Goal: Information Seeking & Learning: Learn about a topic

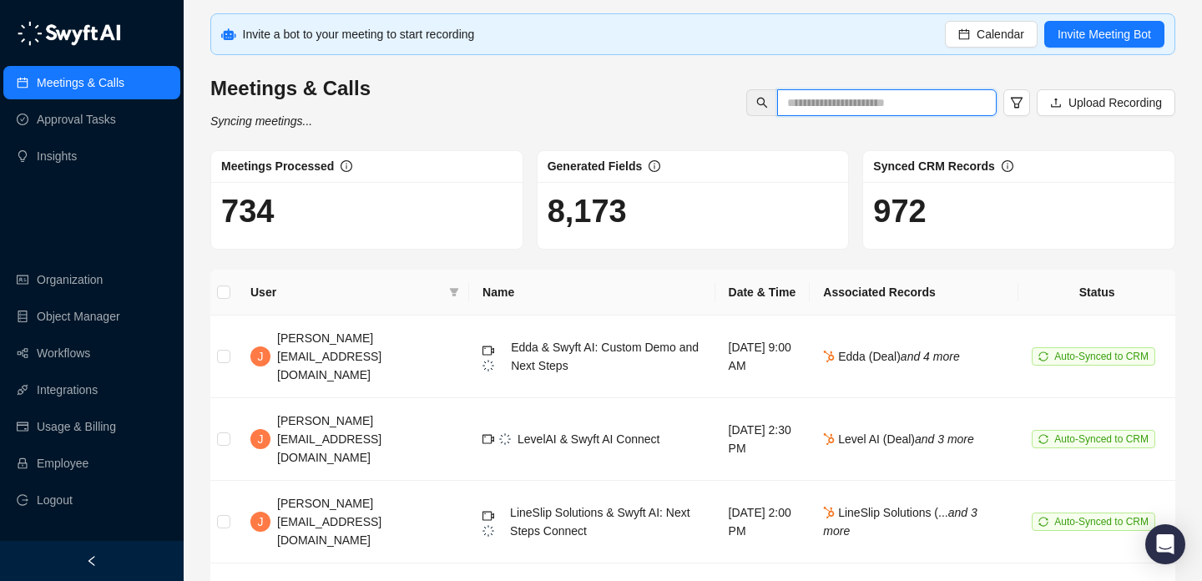
click at [901, 106] on input "text" at bounding box center [880, 102] width 186 height 18
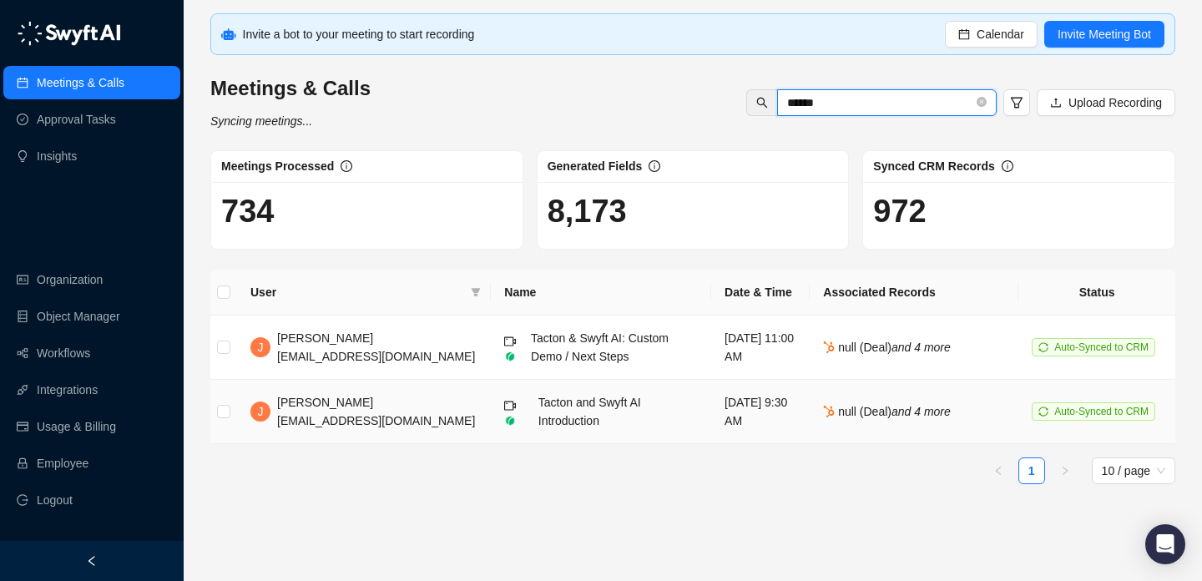
type input "******"
click at [578, 398] on td "Tacton and Swyft AI Introduction" at bounding box center [601, 412] width 220 height 64
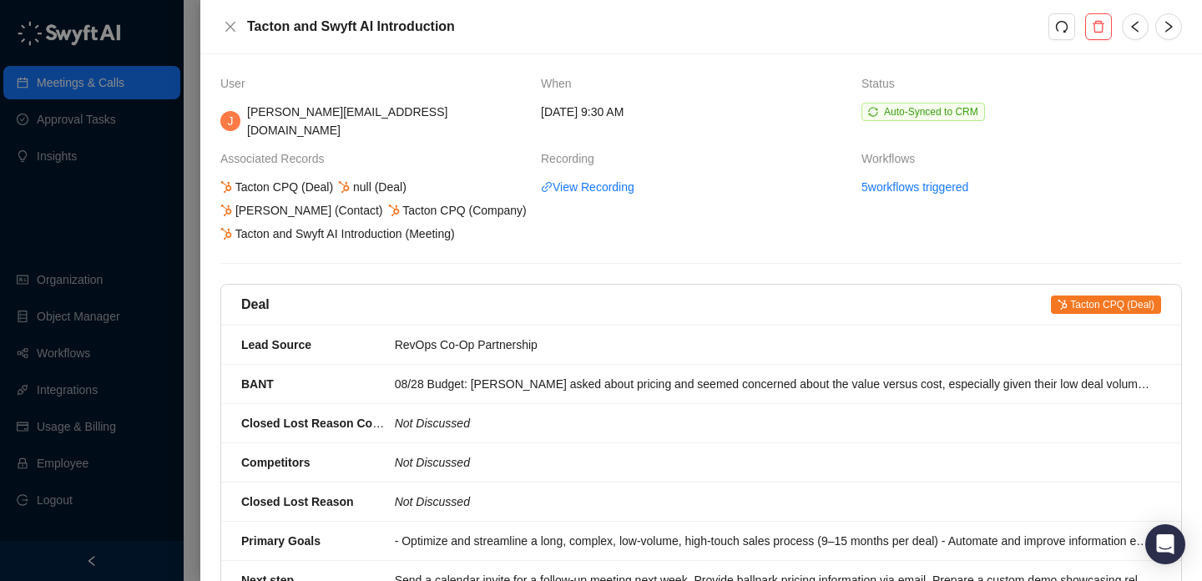
click at [87, 224] on div at bounding box center [601, 290] width 1202 height 581
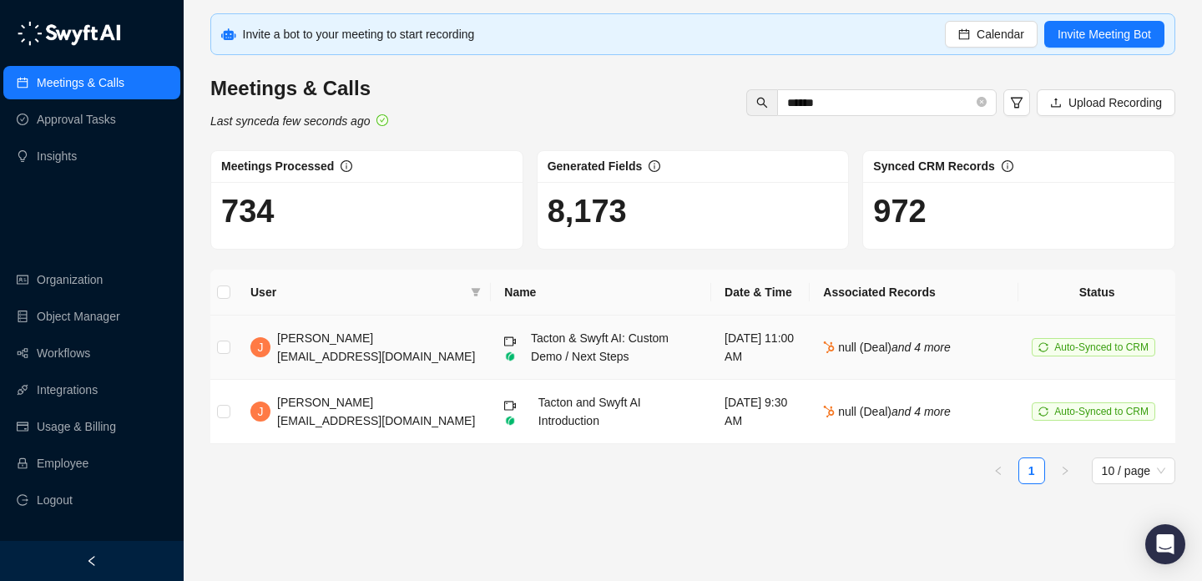
click at [577, 351] on div "Tacton & Swyft AI: Custom Demo / Next Steps" at bounding box center [614, 347] width 167 height 37
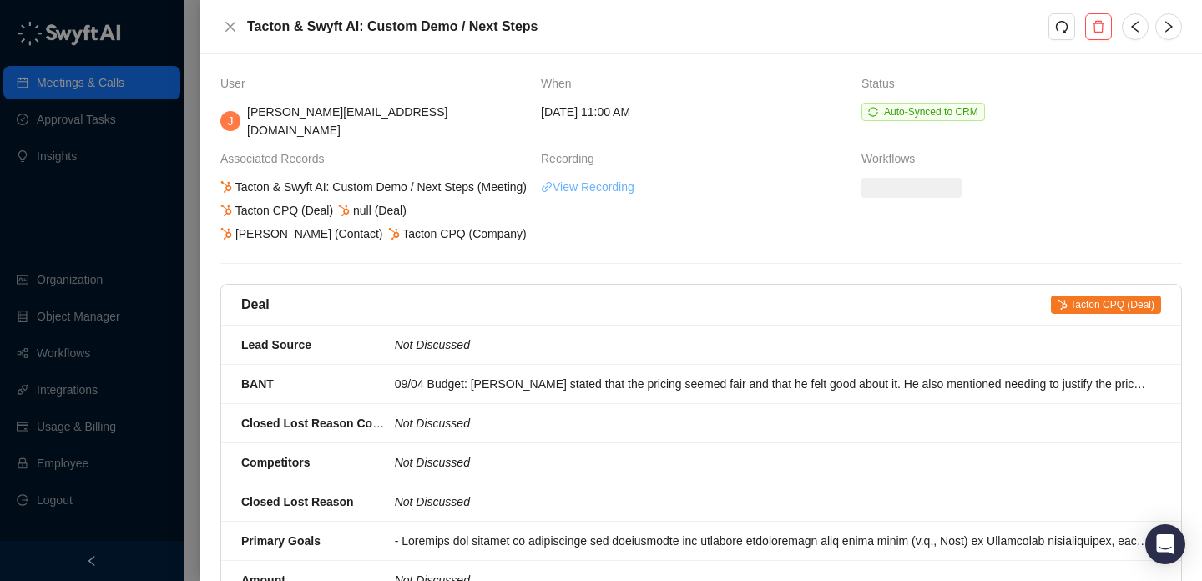
click at [616, 178] on link "View Recording" at bounding box center [587, 187] width 93 height 18
click at [229, 26] on icon "close" at bounding box center [230, 26] width 13 height 13
